Goal: Task Accomplishment & Management: Contribute content

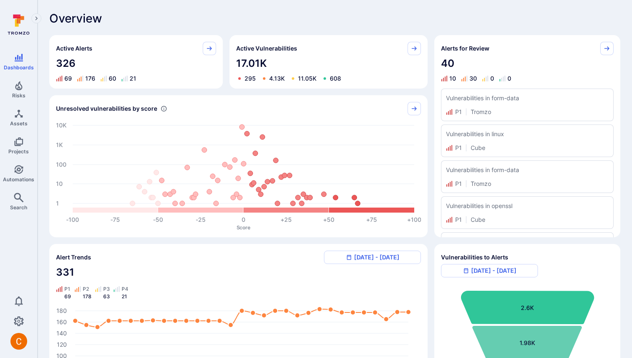
click at [254, 18] on div "Overview" at bounding box center [334, 18] width 571 height 13
click at [17, 90] on link "Risks" at bounding box center [18, 89] width 37 height 25
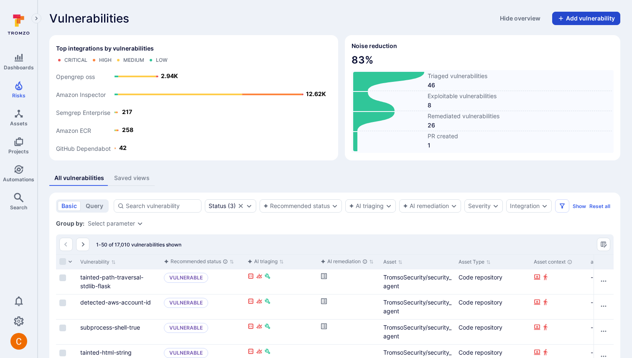
click at [417, 15] on button "Add vulnerability" at bounding box center [586, 18] width 68 height 13
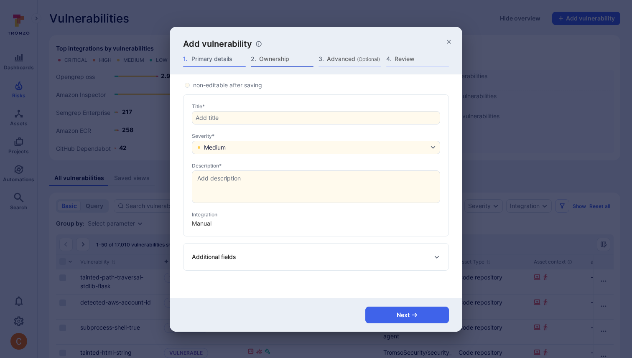
click at [265, 58] on span "Ownership" at bounding box center [286, 59] width 54 height 8
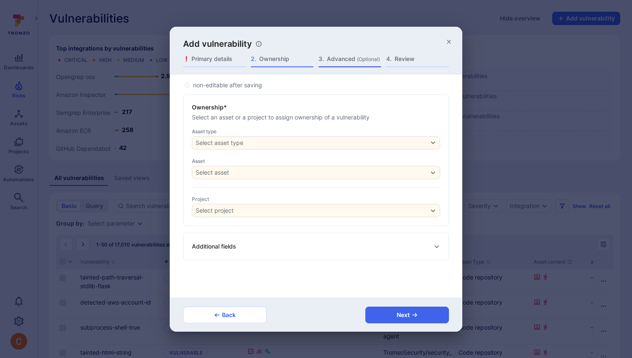
click at [329, 61] on span "Advanced (Optional)" at bounding box center [354, 59] width 54 height 8
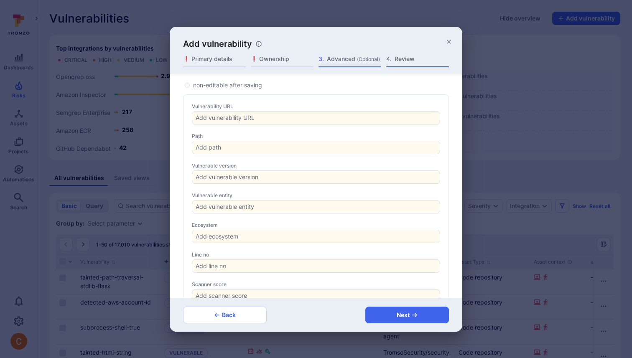
click at [407, 62] on span "Review" at bounding box center [421, 59] width 54 height 8
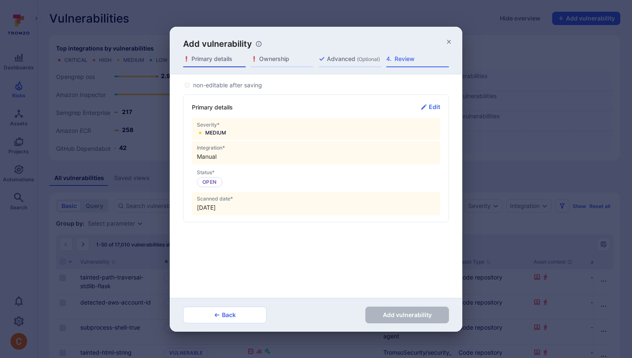
click at [205, 59] on span "Primary details" at bounding box center [218, 59] width 54 height 8
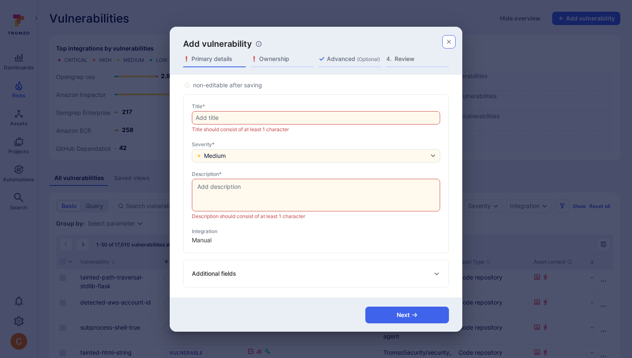
click at [417, 45] on icon "button" at bounding box center [448, 41] width 7 height 7
